Goal: Find specific page/section: Find specific page/section

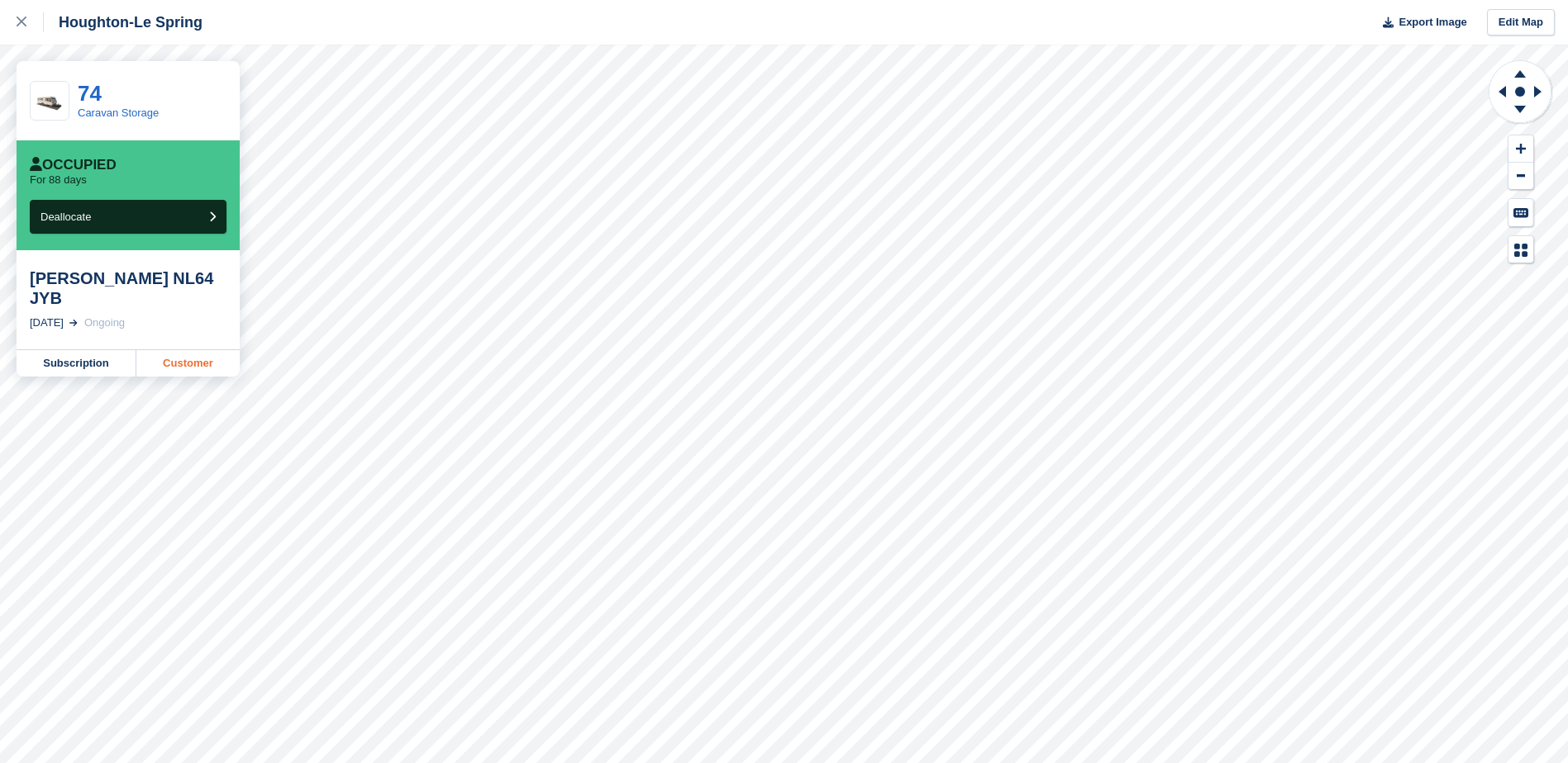
click at [204, 350] on link "Customer" at bounding box center [188, 363] width 103 height 27
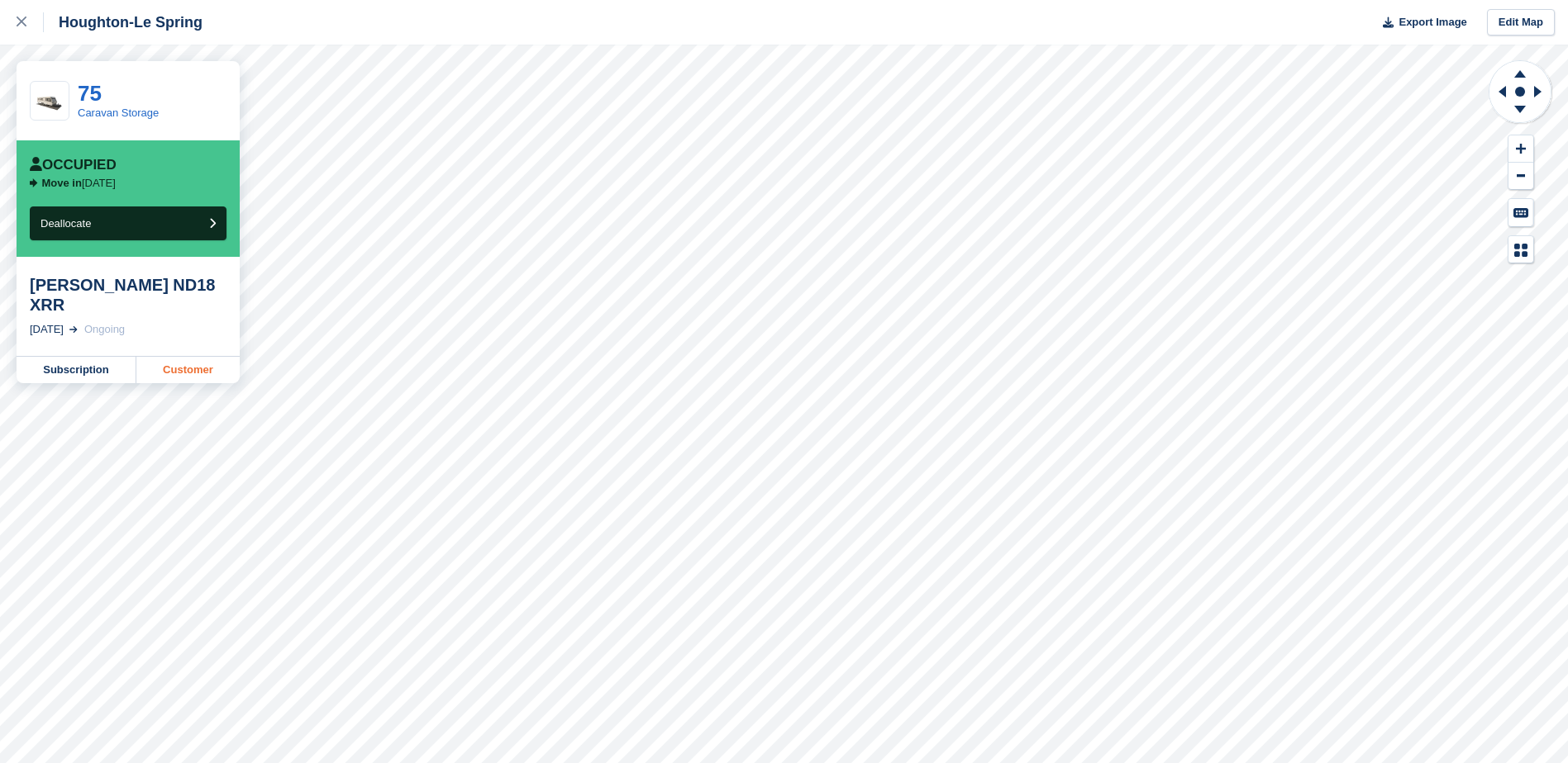
click at [169, 357] on link "Customer" at bounding box center [188, 370] width 103 height 27
click at [176, 373] on link "Customer" at bounding box center [188, 370] width 103 height 27
